Goal: Find specific page/section: Find specific page/section

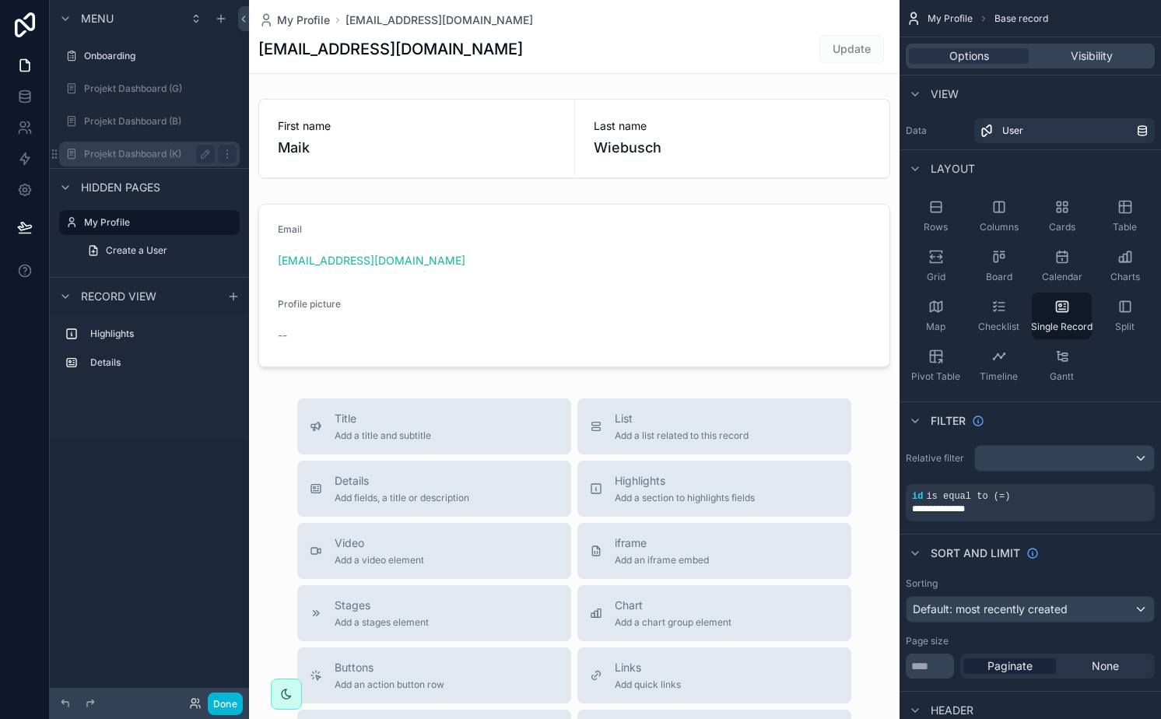
click at [96, 149] on label "Projekt Dashboard (K)" at bounding box center [146, 154] width 124 height 12
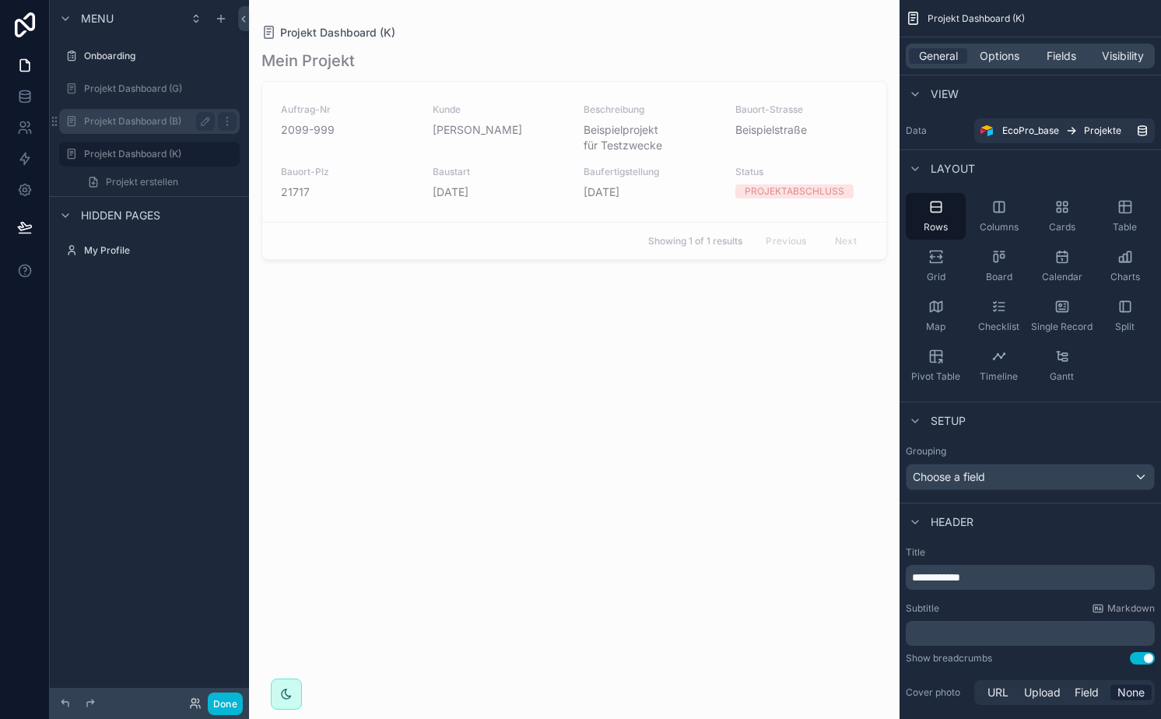
click at [126, 127] on label "Projekt Dashboard (B)" at bounding box center [146, 121] width 124 height 12
click at [144, 96] on div "Projekt Dashboard (G)" at bounding box center [149, 88] width 131 height 19
click at [144, 110] on span "Projekt erstellen" at bounding box center [142, 116] width 72 height 12
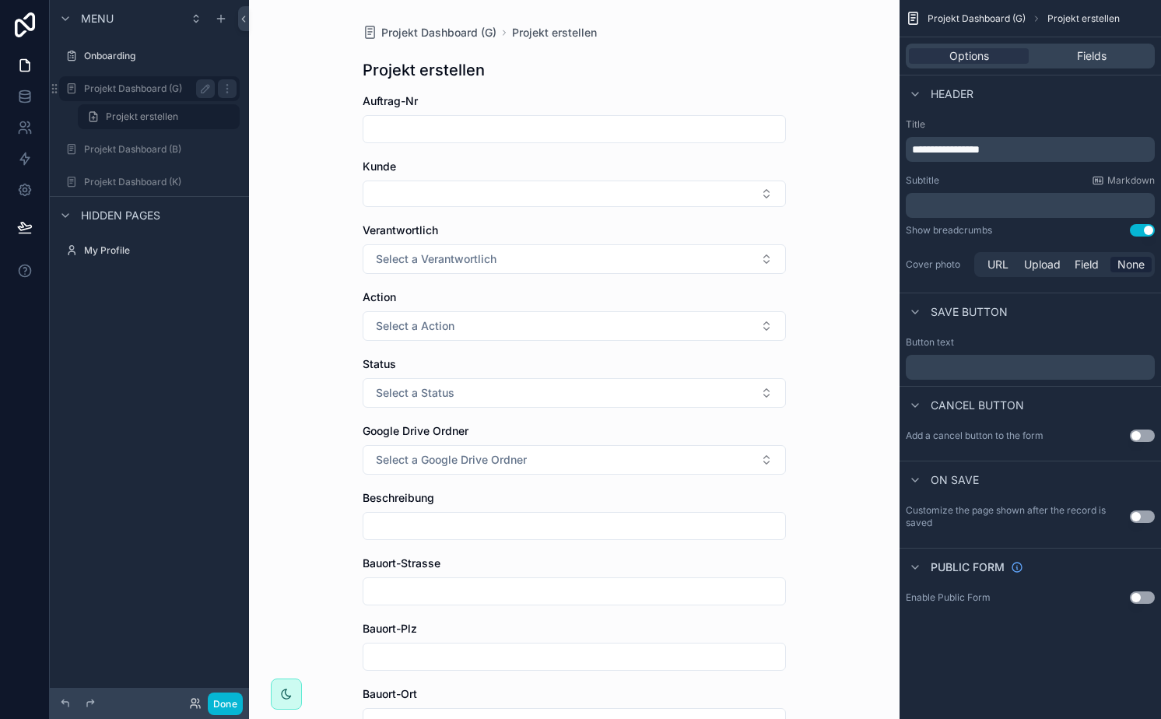
click at [145, 94] on label "Projekt Dashboard (G)" at bounding box center [146, 88] width 124 height 12
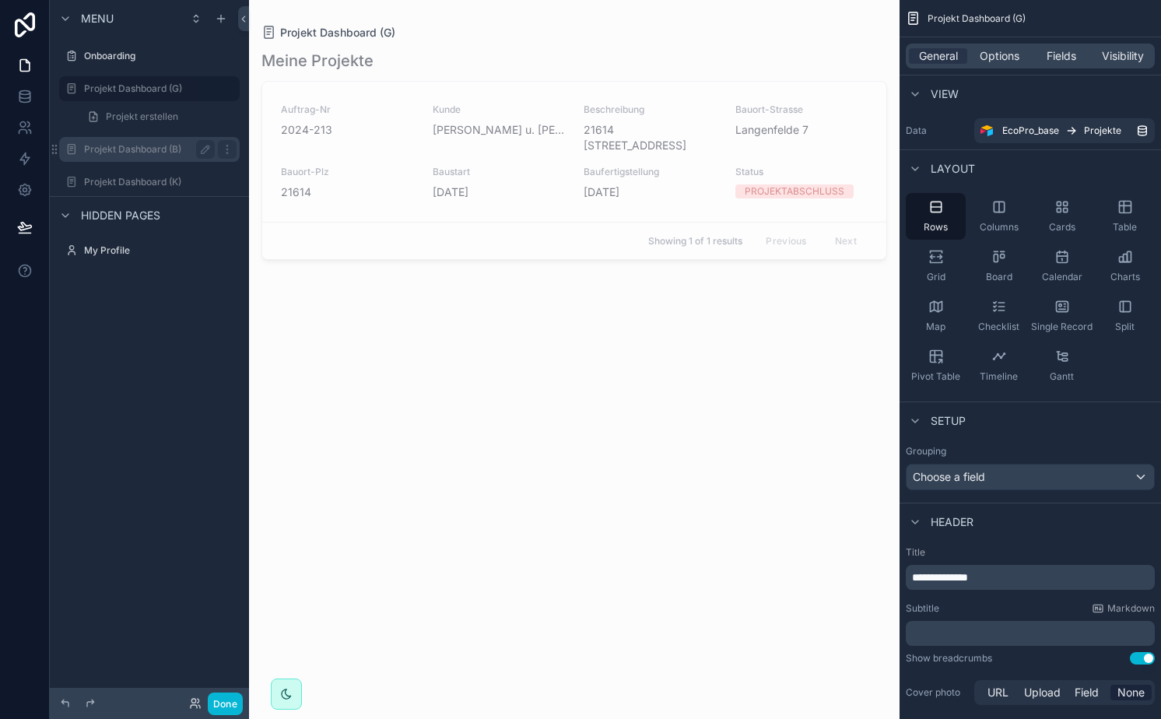
click at [133, 145] on label "Projekt Dashboard (B)" at bounding box center [146, 149] width 124 height 12
click at [131, 173] on div "Projekt Dashboard (K)" at bounding box center [149, 182] width 131 height 19
click at [26, 129] on icon at bounding box center [25, 128] width 16 height 16
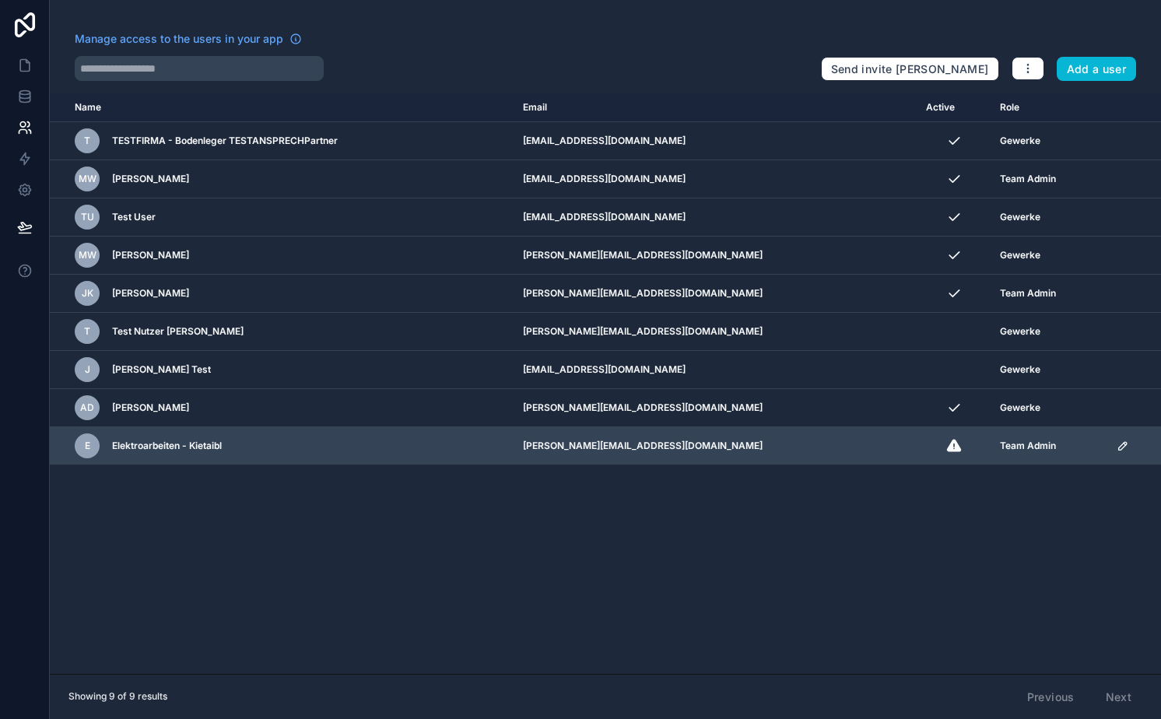
click at [162, 445] on span "Elektroarbeiten - Kietaibl" at bounding box center [167, 445] width 110 height 12
drag, startPoint x: 113, startPoint y: 445, endPoint x: 222, endPoint y: 443, distance: 109.7
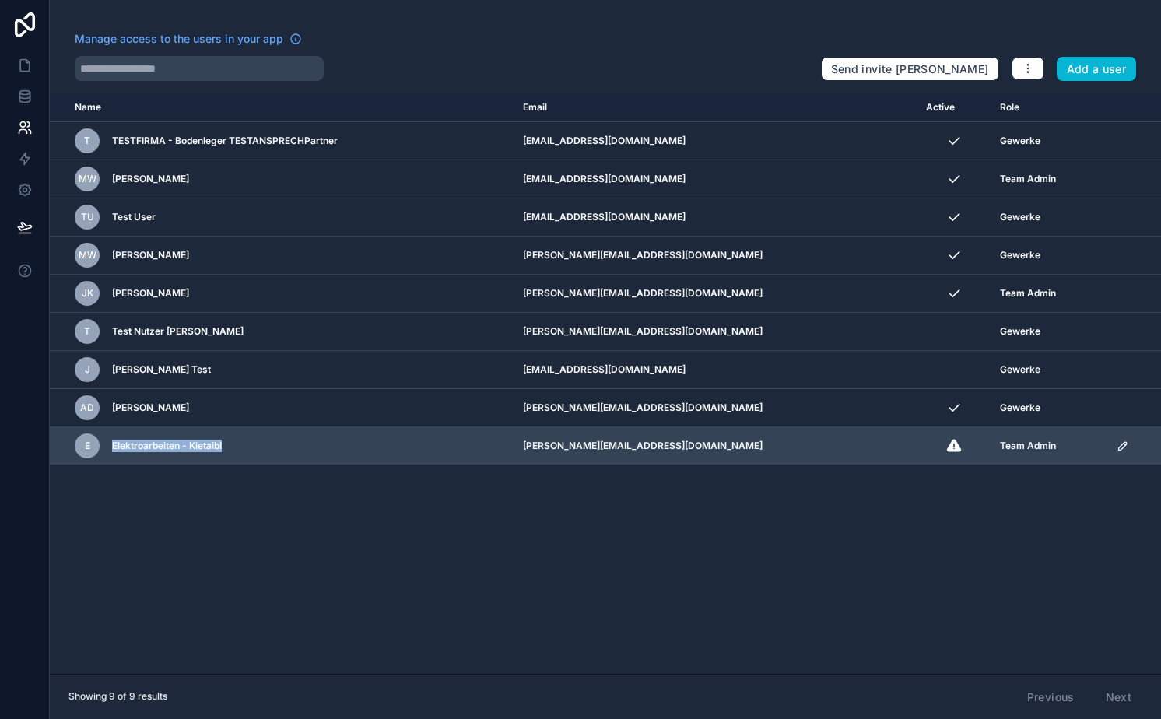
click at [222, 443] on span "Elektroarbeiten - Kietaibl" at bounding box center [167, 445] width 110 height 12
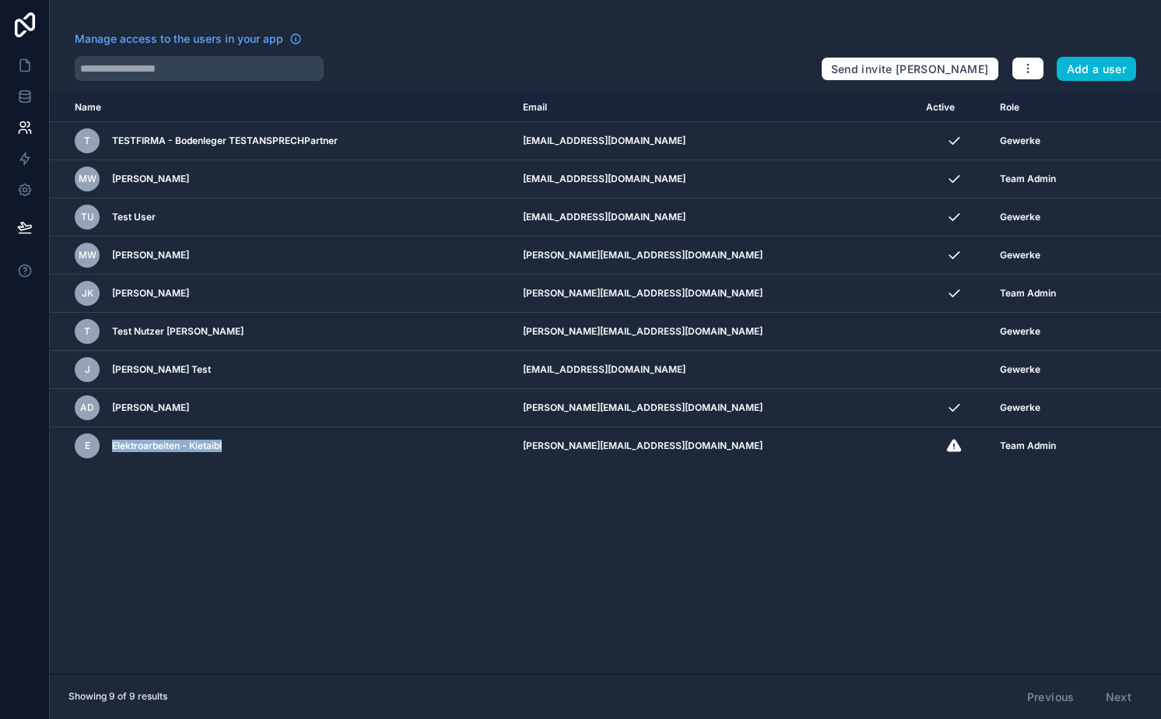
click at [368, 498] on div "Name Email Active Role [DOMAIN_NAME] T TESTFIRMA - Bodenleger TESTANSPRECHPartn…" at bounding box center [605, 383] width 1111 height 580
